Goal: Navigation & Orientation: Find specific page/section

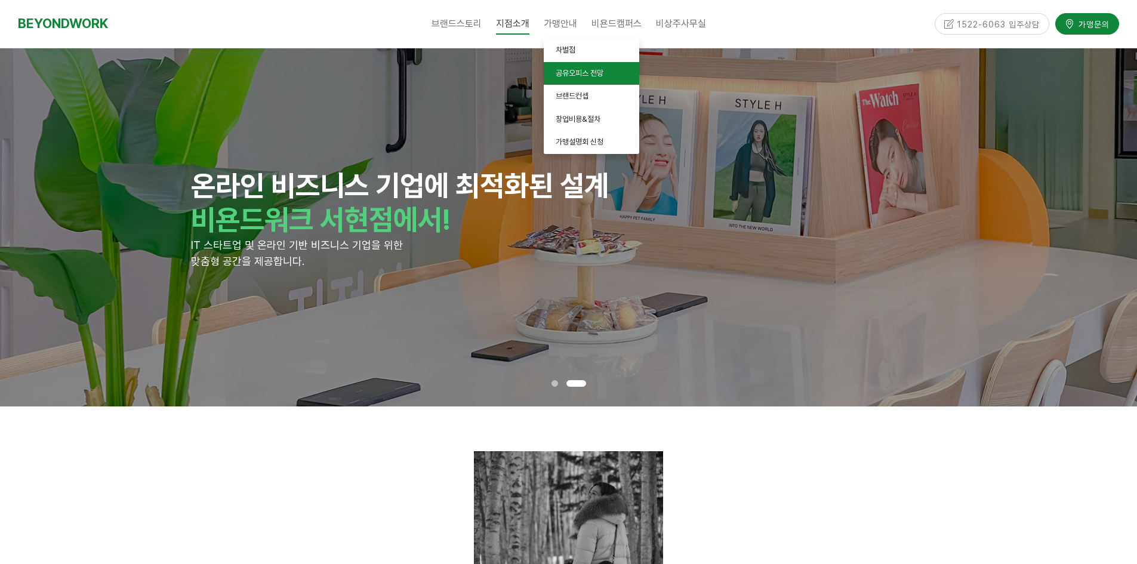
click at [575, 71] on span "공유오피스 전망" at bounding box center [580, 73] width 48 height 9
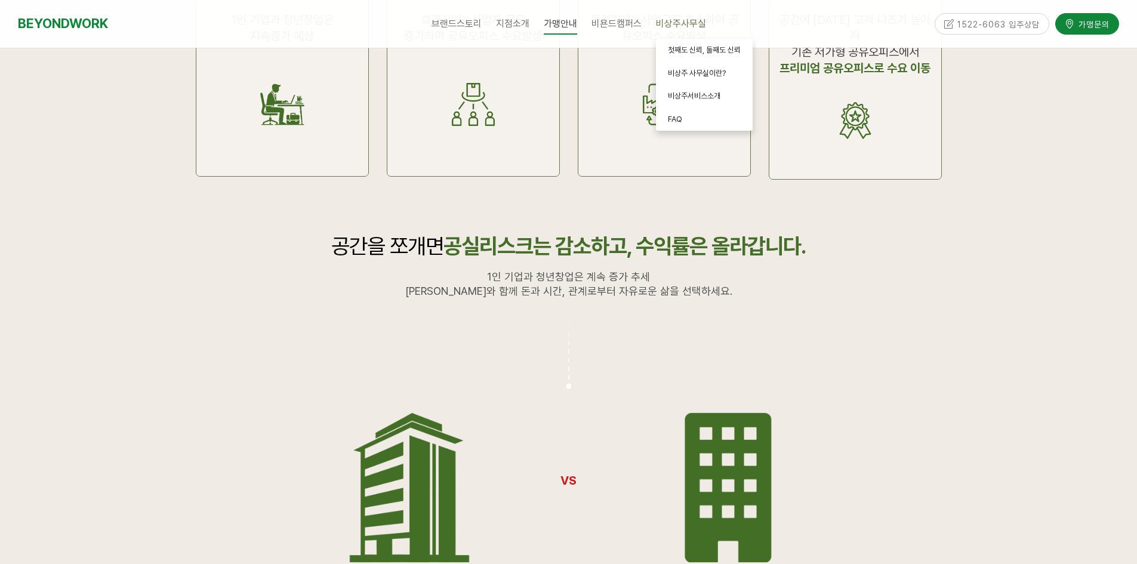
scroll to position [895, 0]
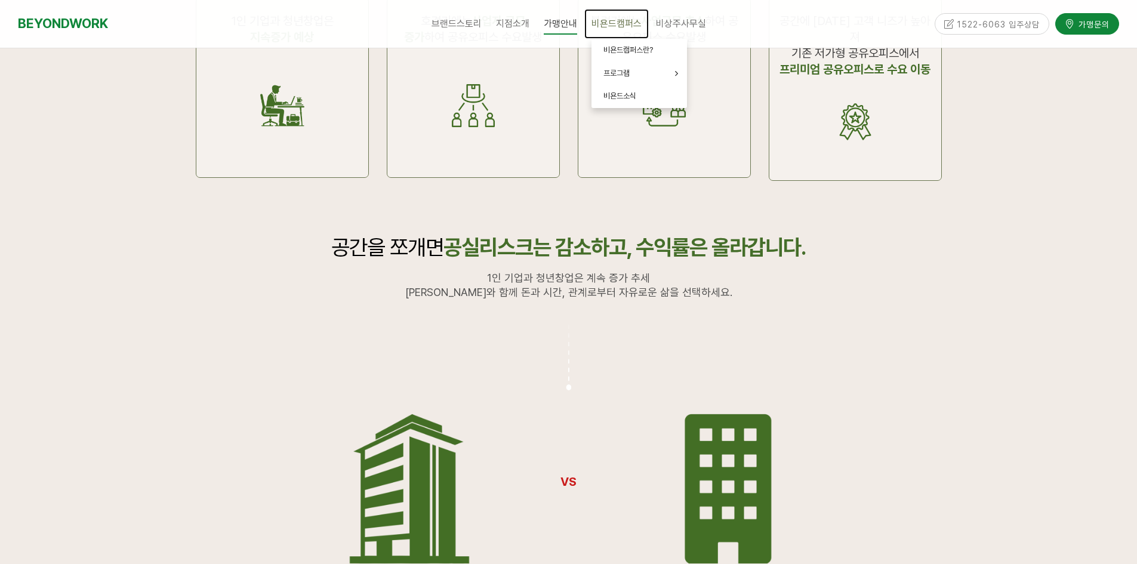
click at [632, 32] on link "비욘드캠퍼스" at bounding box center [616, 24] width 64 height 30
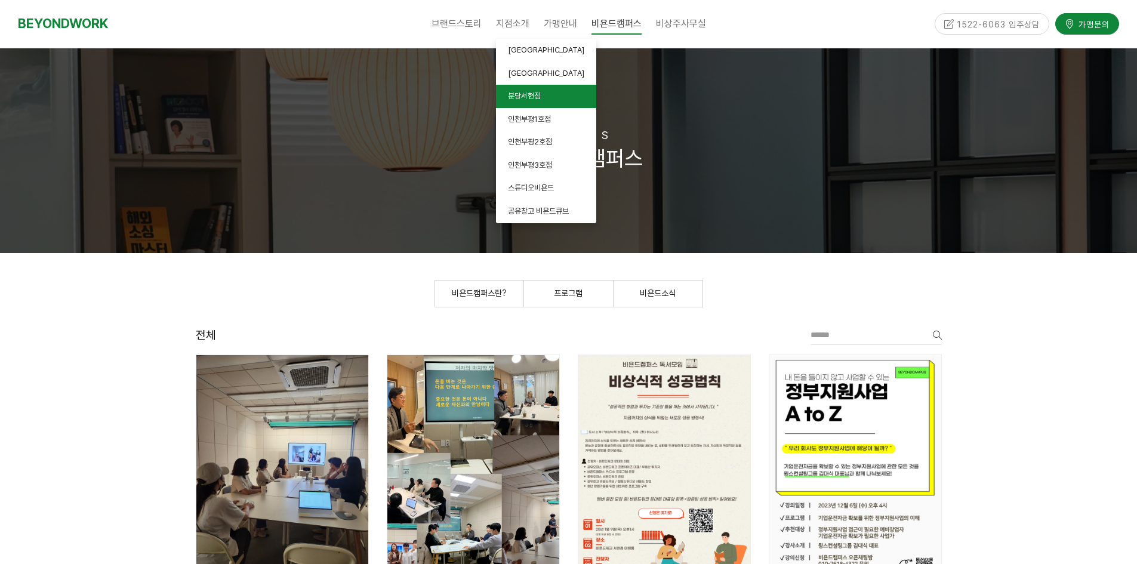
click at [531, 93] on span "분당서현점" at bounding box center [524, 95] width 33 height 9
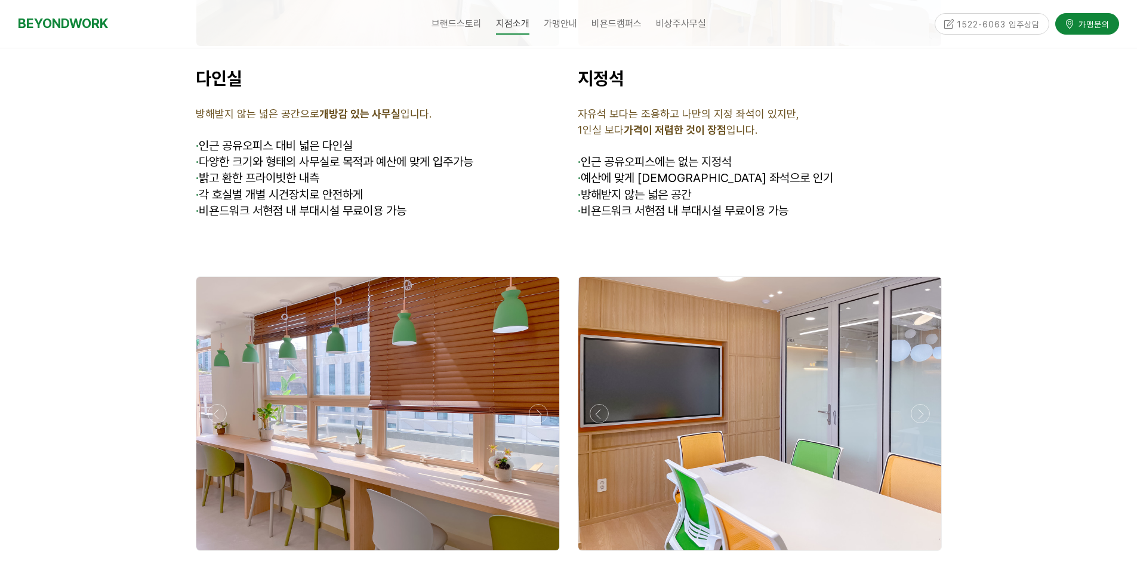
scroll to position [3403, 0]
